Goal: Information Seeking & Learning: Learn about a topic

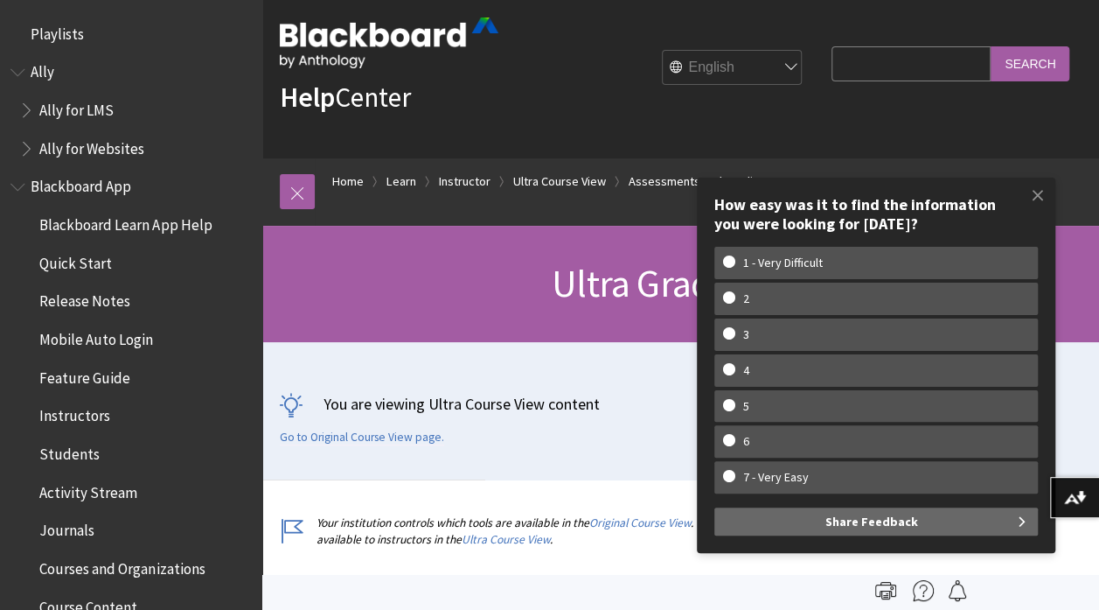
click at [278, 23] on div "Help Center English عربية Català Cymraeg Deutsch Español Suomi Français עברית I…" at bounding box center [680, 67] width 837 height 182
click at [1045, 191] on span at bounding box center [1038, 195] width 37 height 37
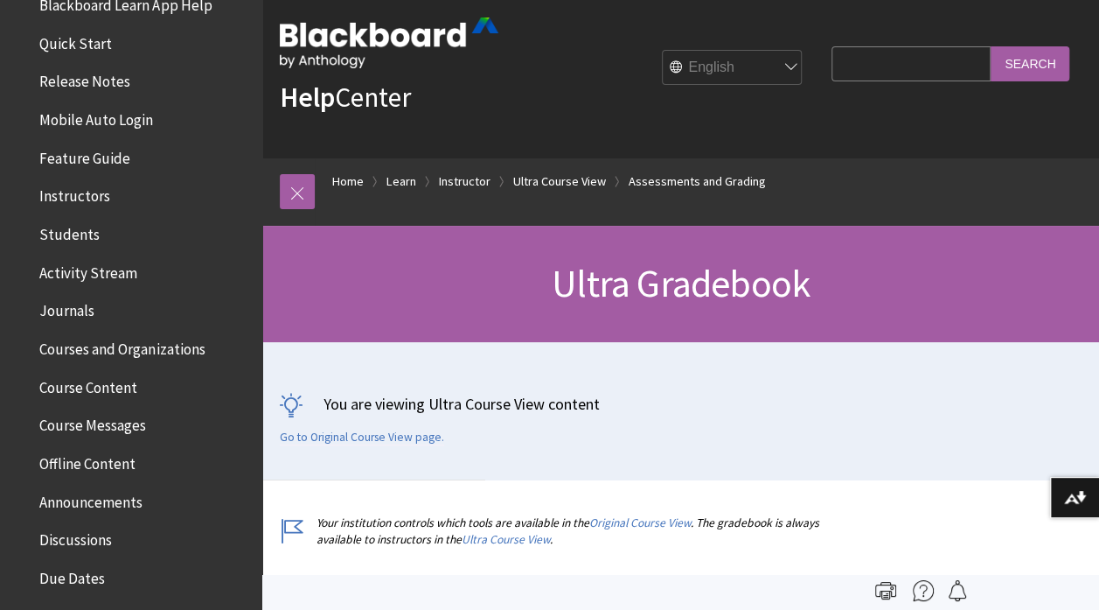
scroll to position [224, 0]
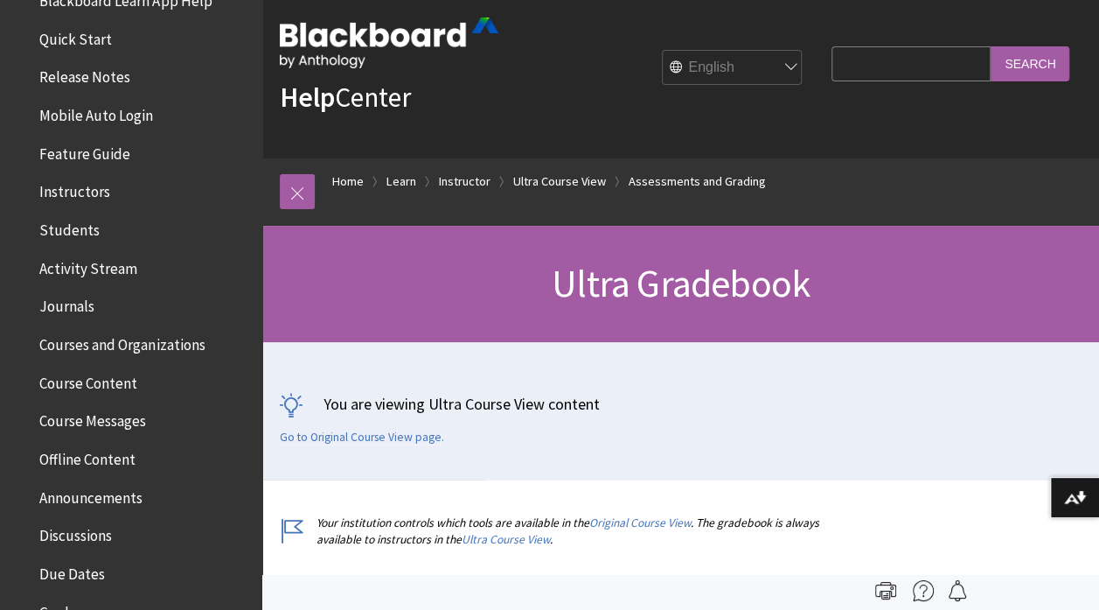
click at [98, 197] on span "Instructors" at bounding box center [74, 190] width 71 height 24
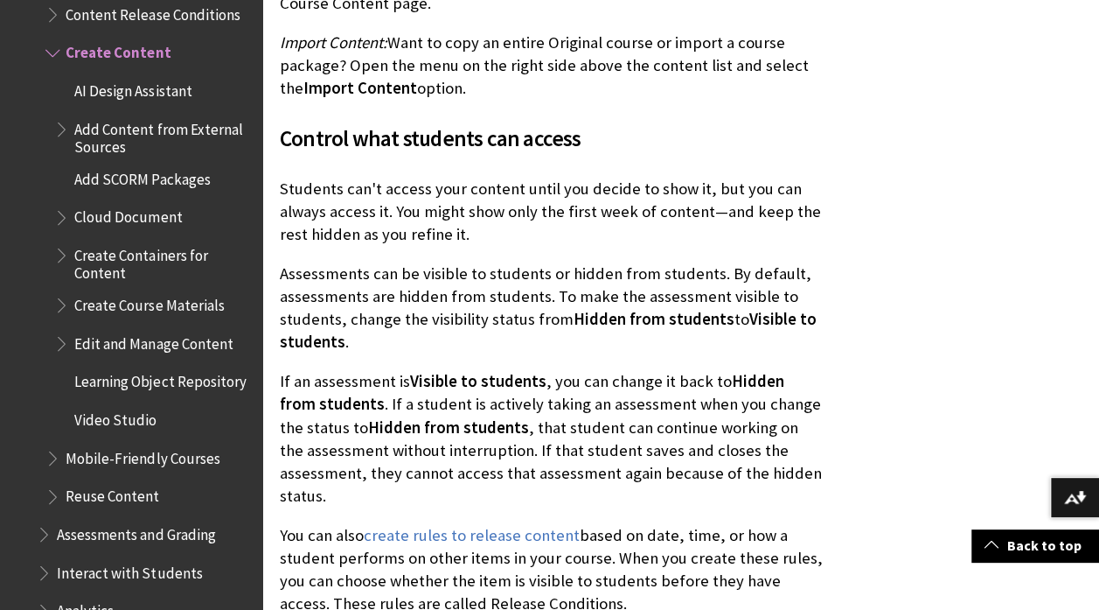
scroll to position [2956, 0]
